Goal: Information Seeking & Learning: Find specific fact

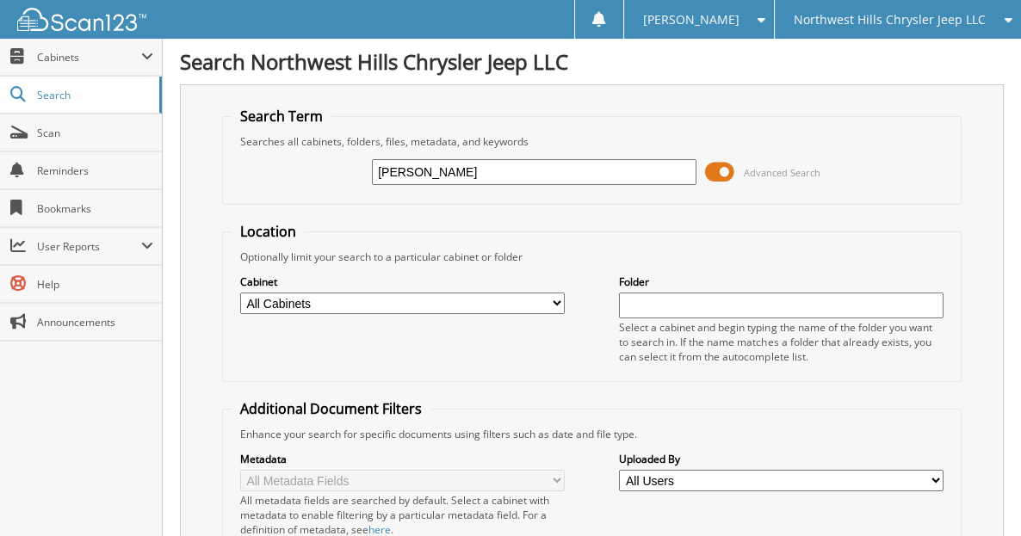
type input "[PERSON_NAME]"
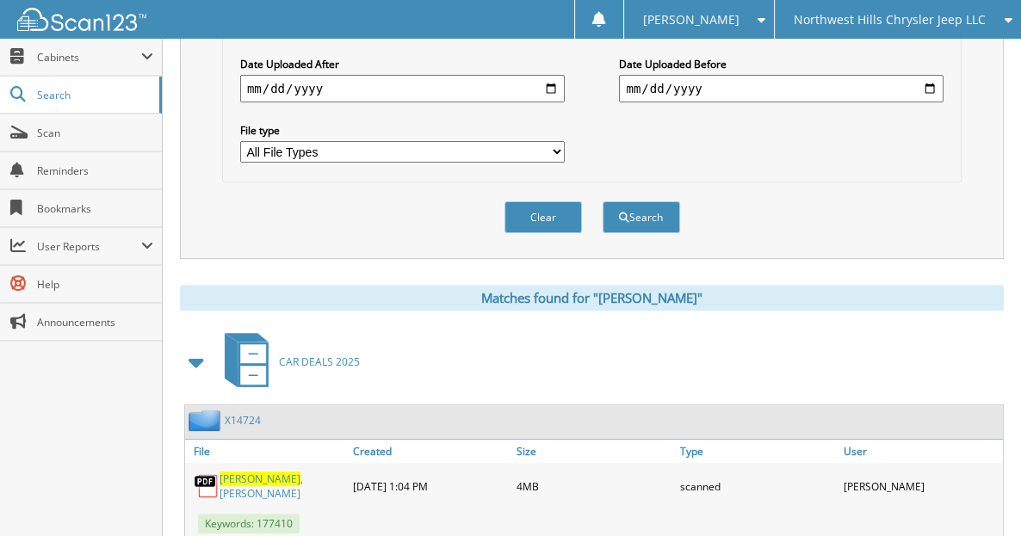
scroll to position [723, 0]
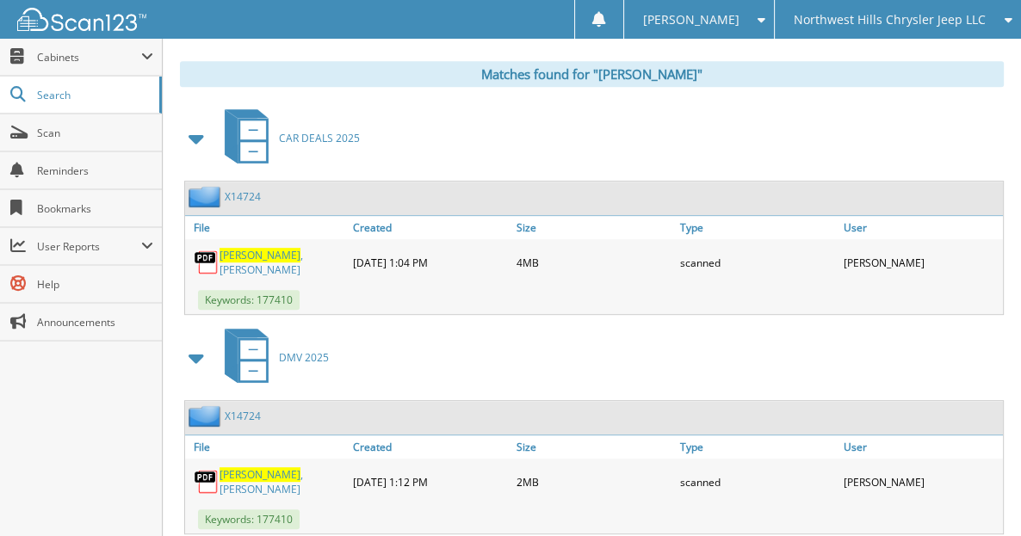
click at [238, 204] on link "X14724" at bounding box center [243, 196] width 36 height 15
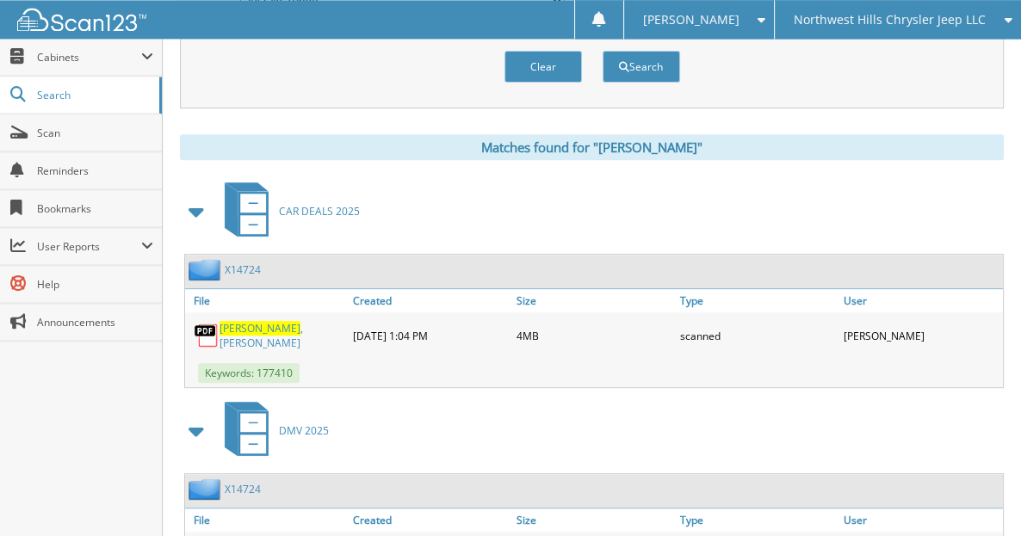
scroll to position [542, 0]
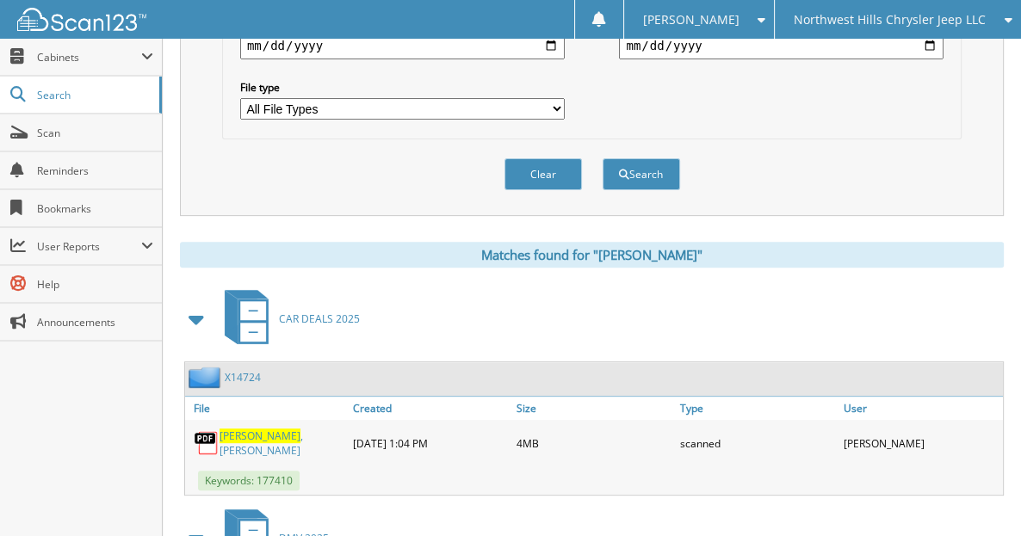
click at [192, 325] on span at bounding box center [197, 319] width 24 height 31
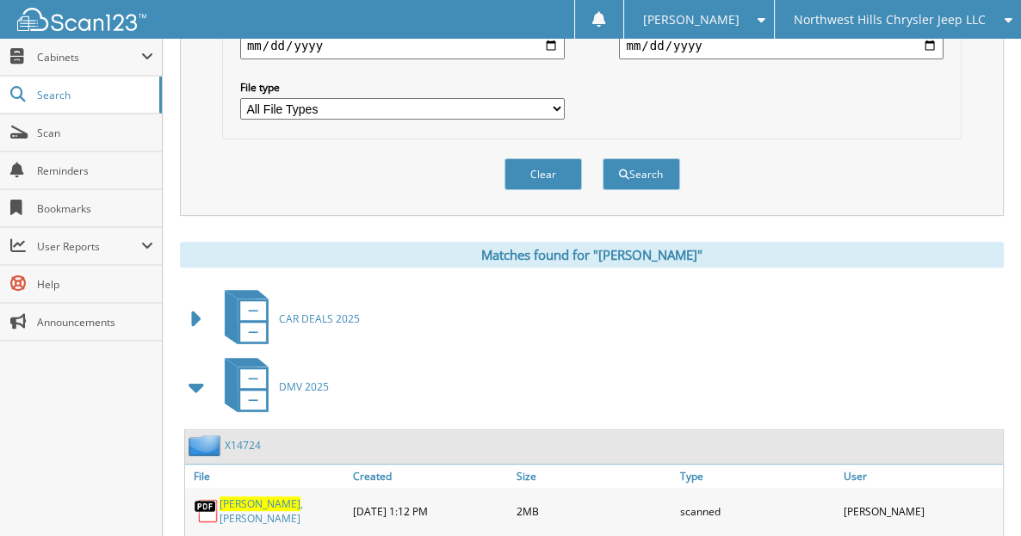
click at [192, 388] on span at bounding box center [197, 387] width 24 height 31
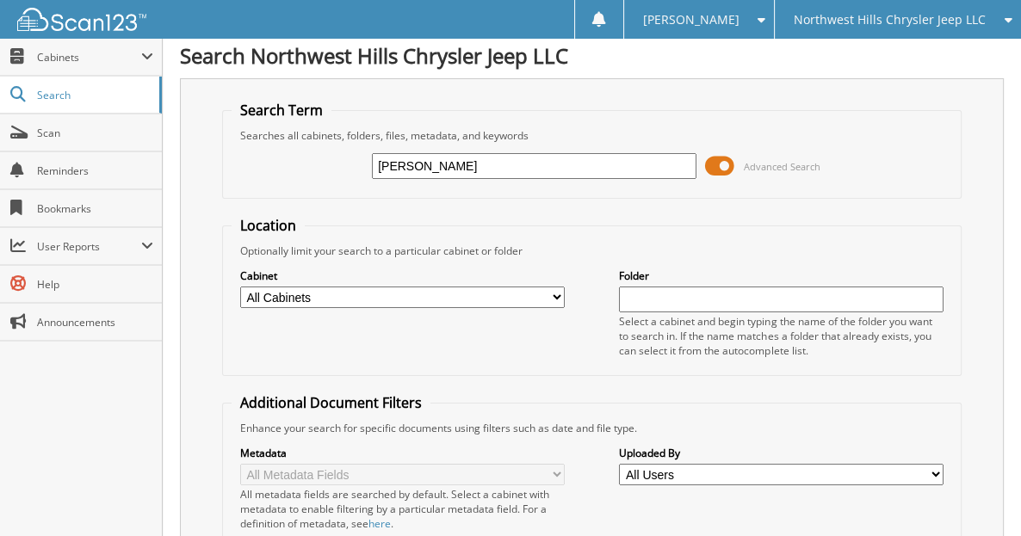
scroll to position [0, 0]
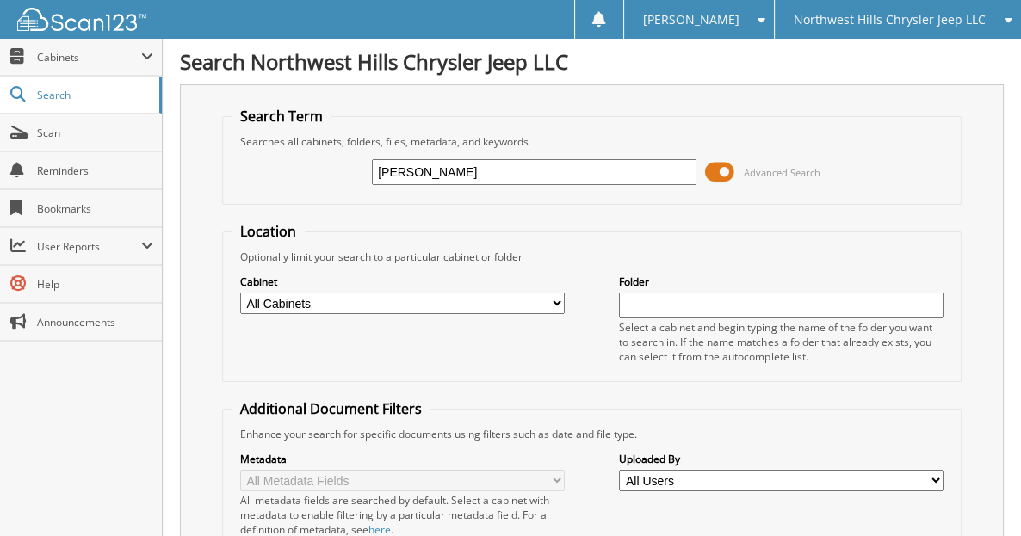
click at [532, 180] on input "[PERSON_NAME]" at bounding box center [534, 172] width 324 height 26
click at [463, 179] on input "[PERSON_NAME]" at bounding box center [534, 172] width 324 height 26
